Goal: Transaction & Acquisition: Purchase product/service

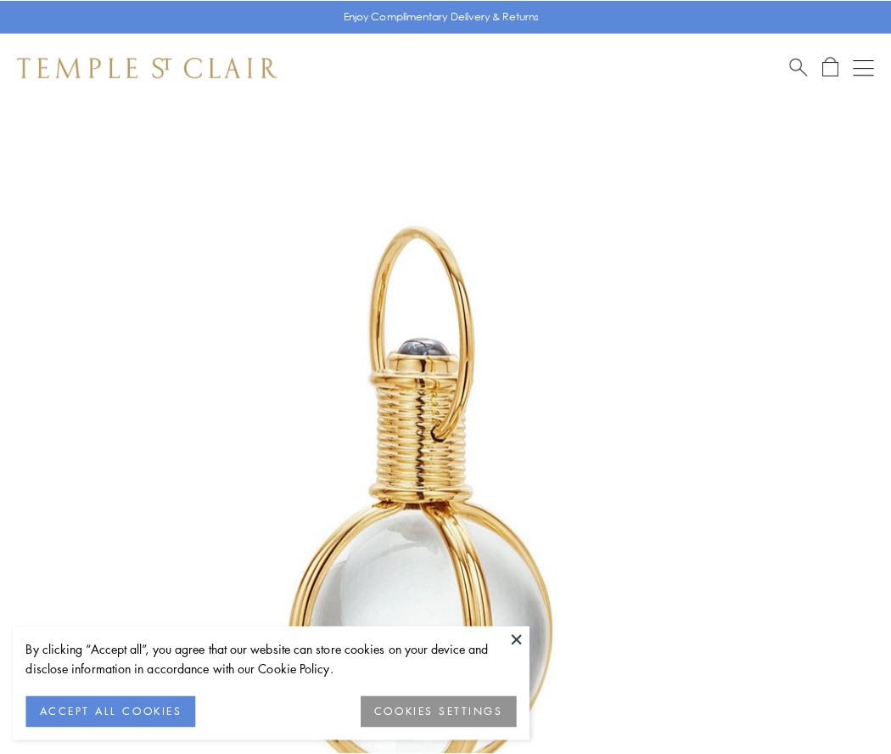
scroll to position [443, 0]
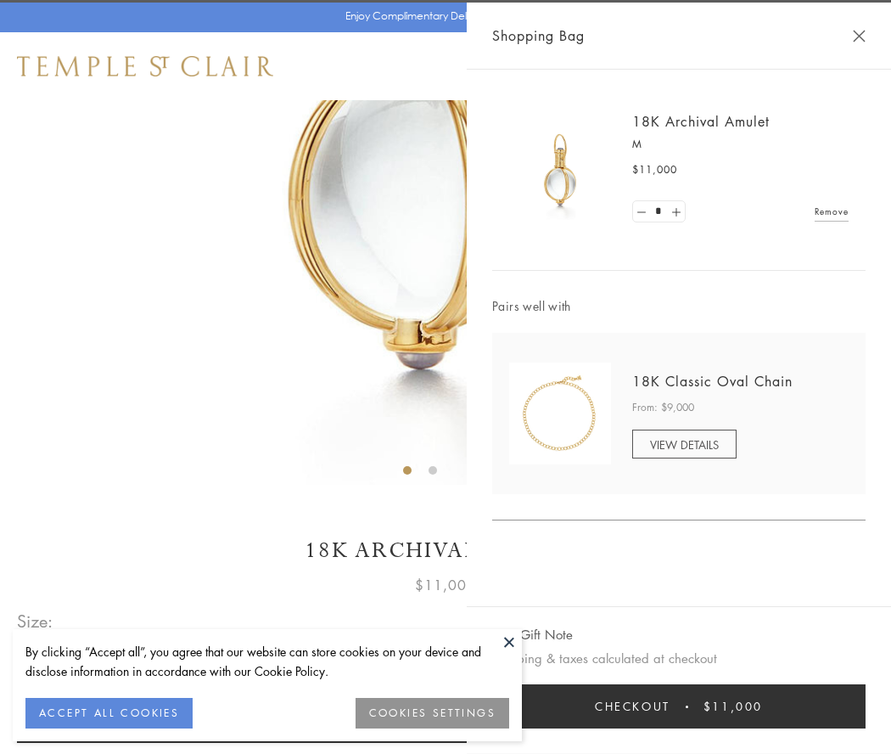
click at [679, 706] on button "Checkout $11,000" at bounding box center [678, 706] width 373 height 44
